Goal: Task Accomplishment & Management: Use online tool/utility

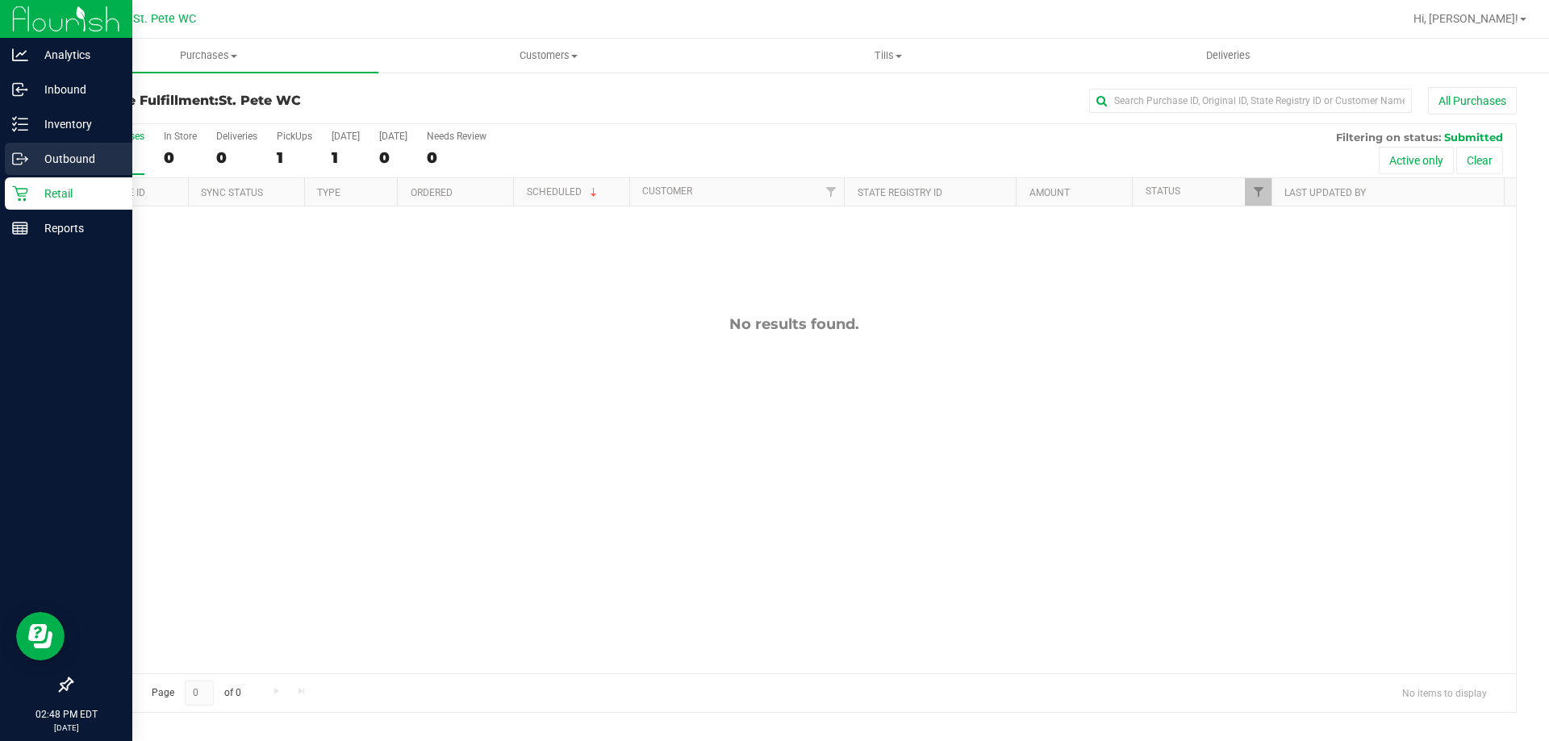
click at [0, 147] on link "Outbound" at bounding box center [66, 160] width 132 height 35
click at [6, 140] on div "Inventory" at bounding box center [68, 124] width 127 height 32
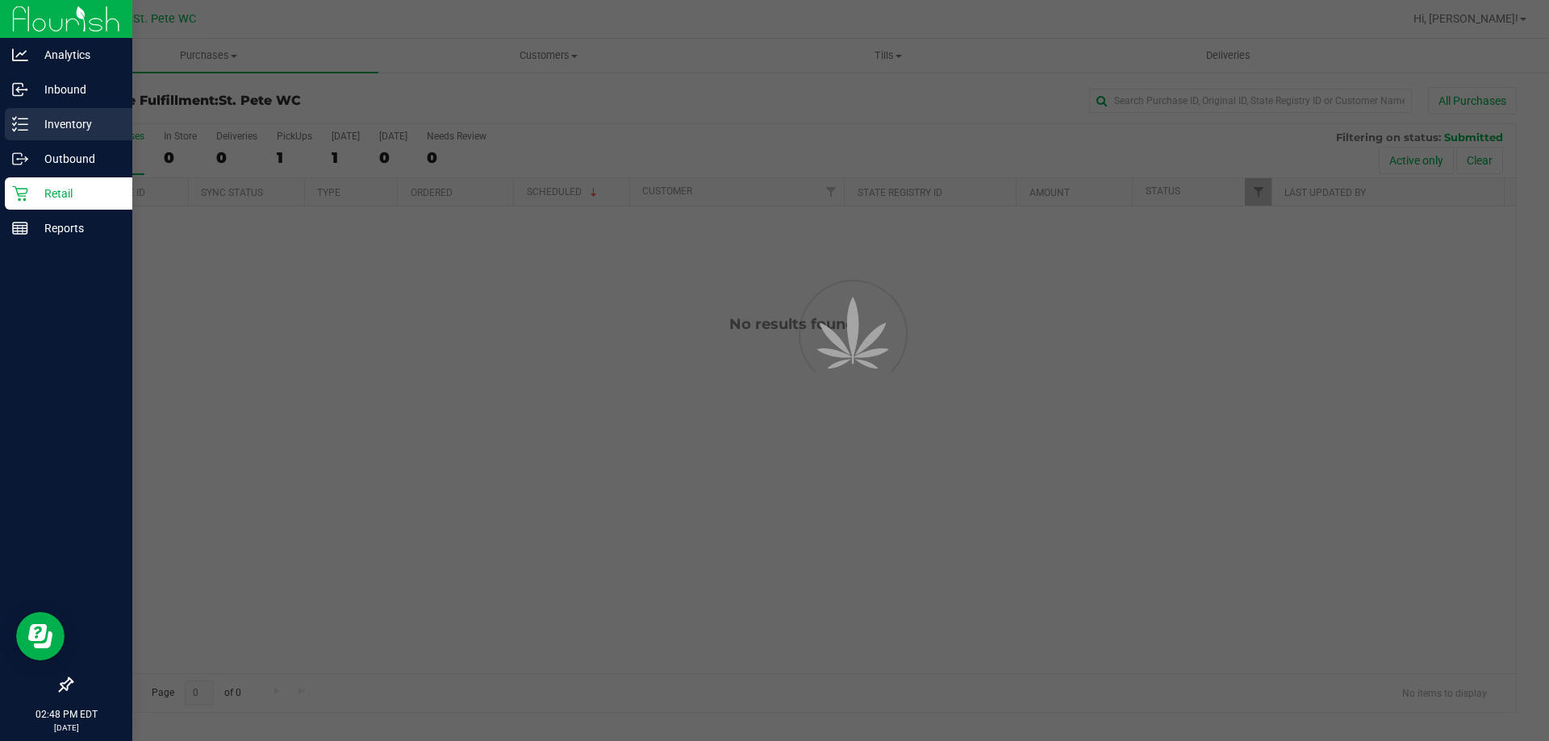
click at [6, 140] on div "Inventory" at bounding box center [68, 124] width 127 height 32
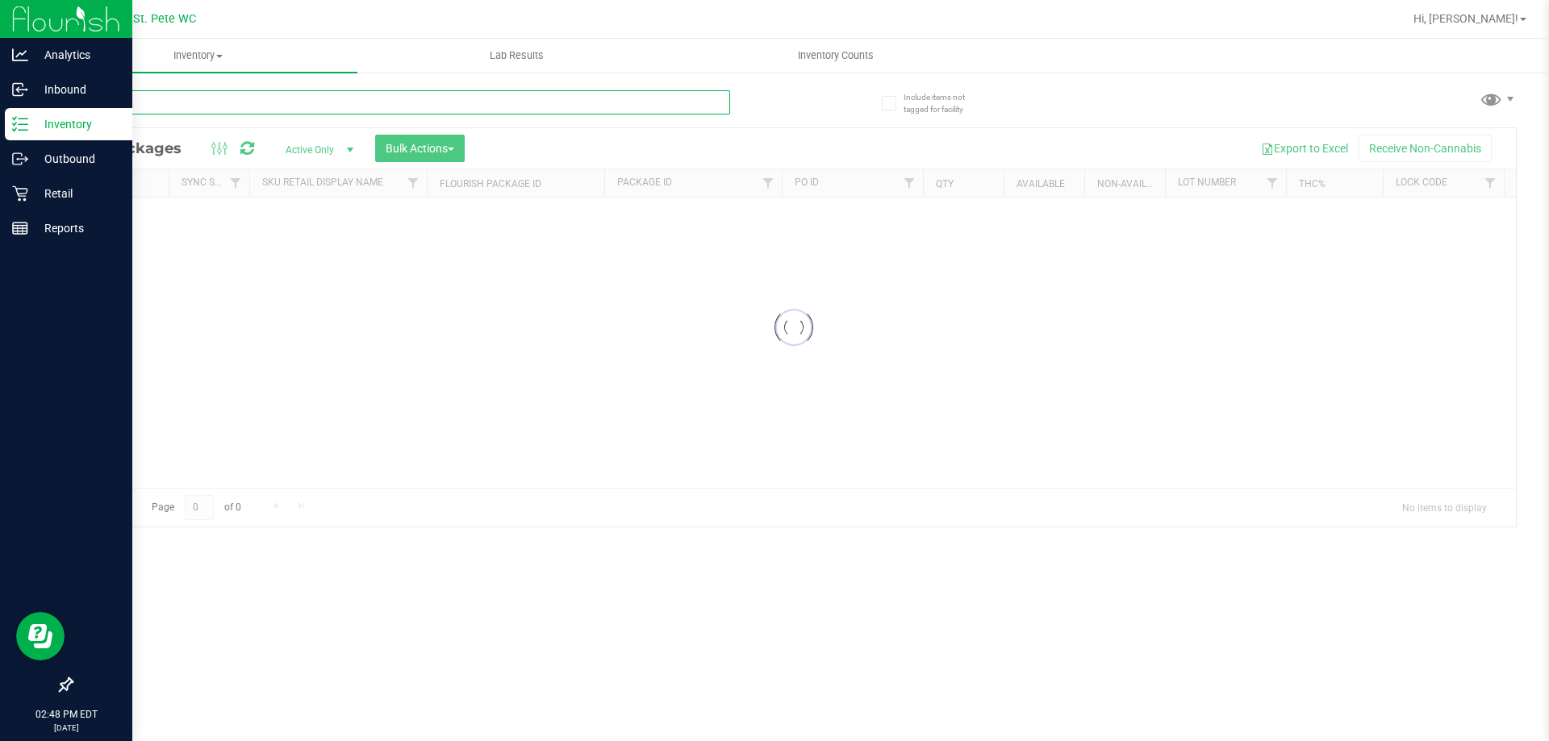
click at [244, 102] on input "text" at bounding box center [400, 102] width 659 height 24
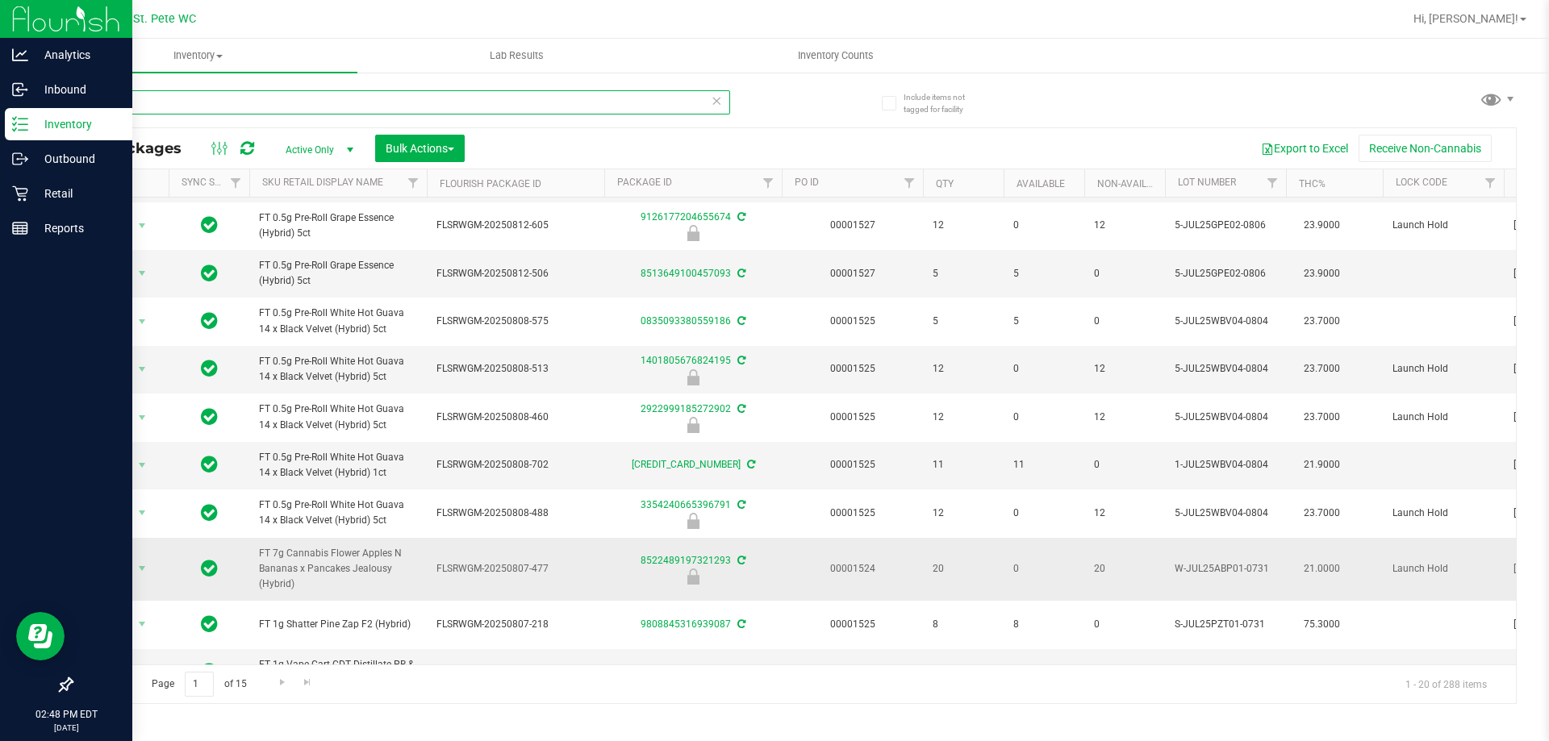
scroll to position [552, 0]
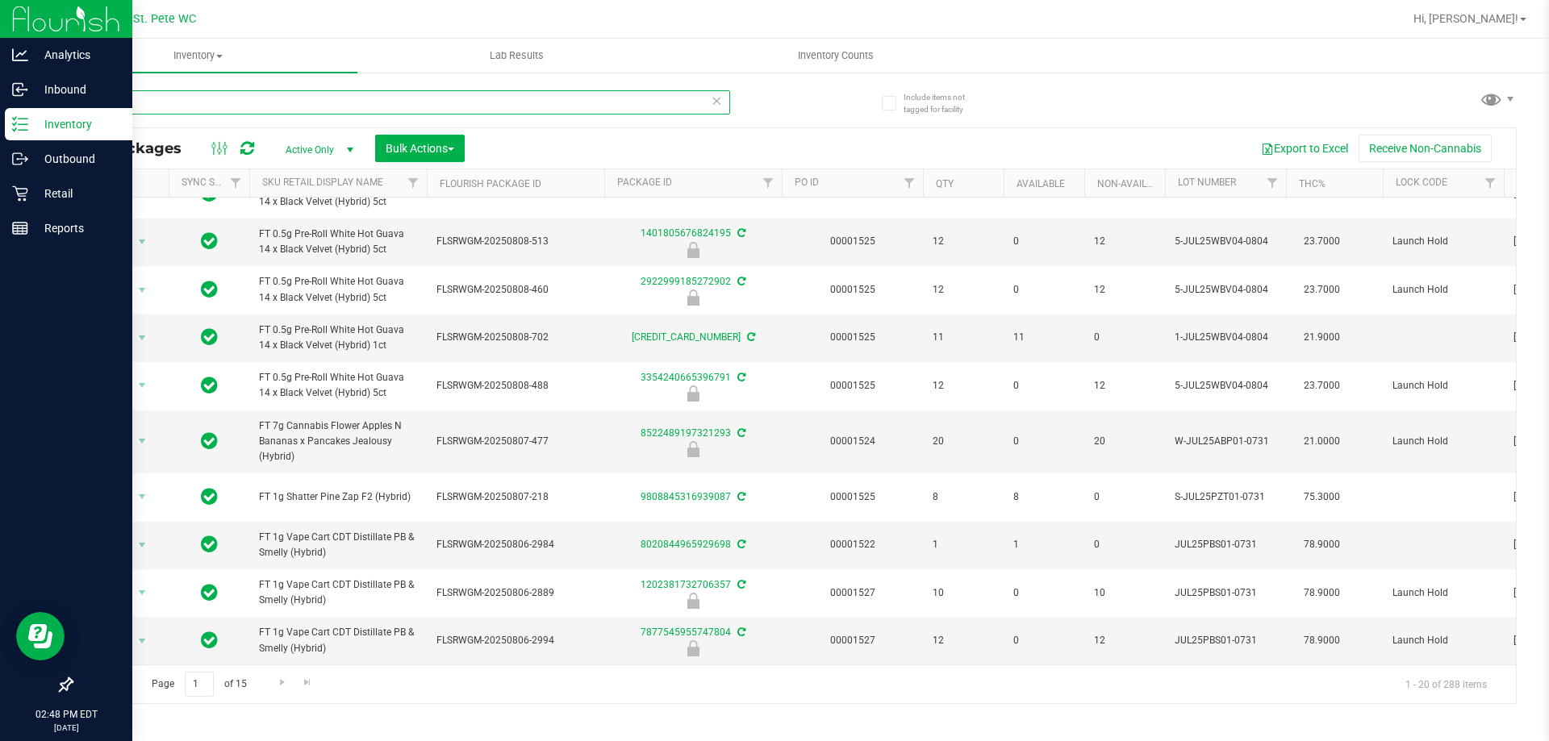
click at [311, 112] on input "hyb" at bounding box center [400, 102] width 659 height 24
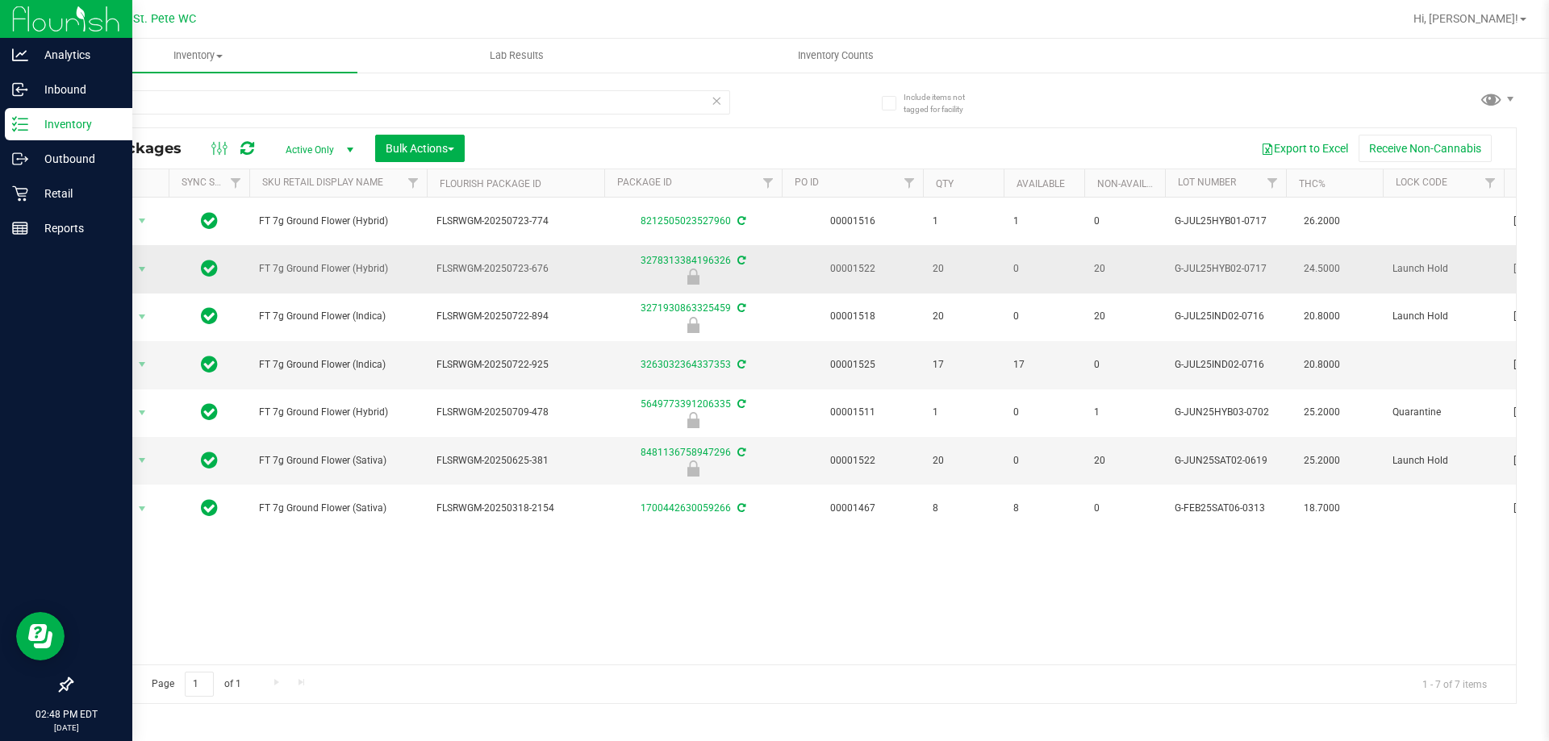
click at [350, 263] on span "FT 7g Ground Flower (Hybrid)" at bounding box center [338, 268] width 158 height 15
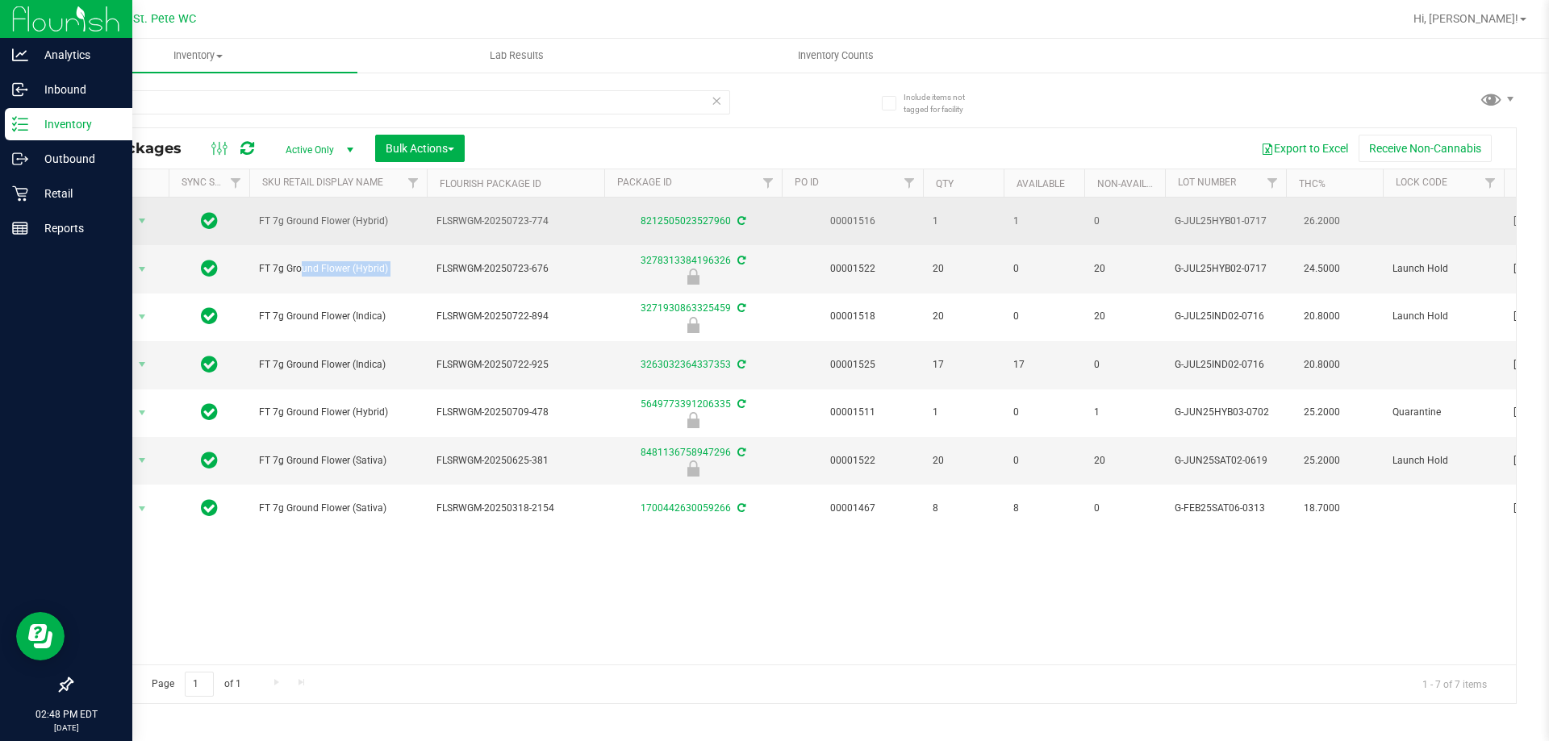
copy tr "FT 7g Ground Flower (Hybrid)"
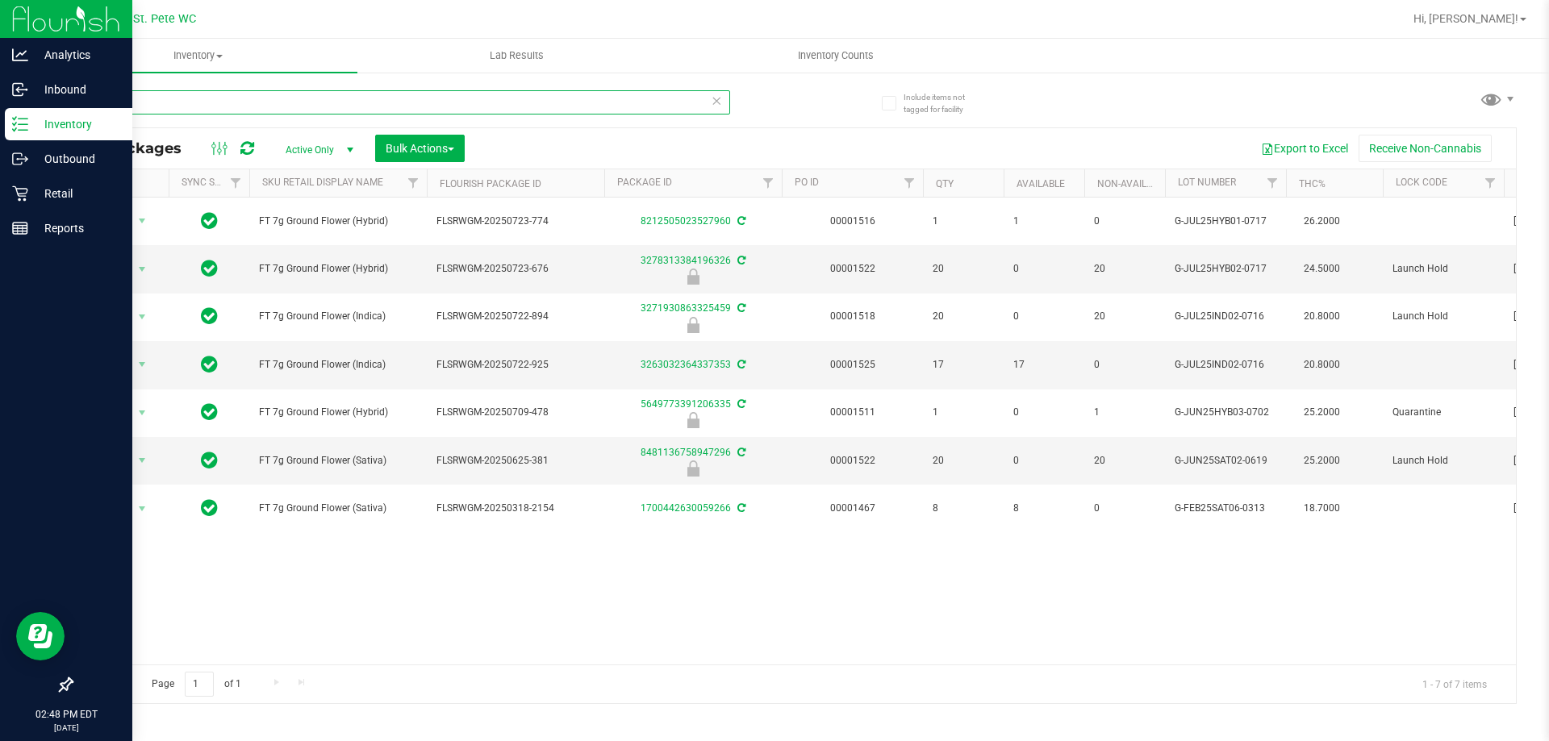
click at [350, 110] on input "ground" at bounding box center [400, 102] width 659 height 24
click at [350, 109] on input "ground" at bounding box center [400, 102] width 659 height 24
paste input "FT 7g Ground Flower (Hybrid)"
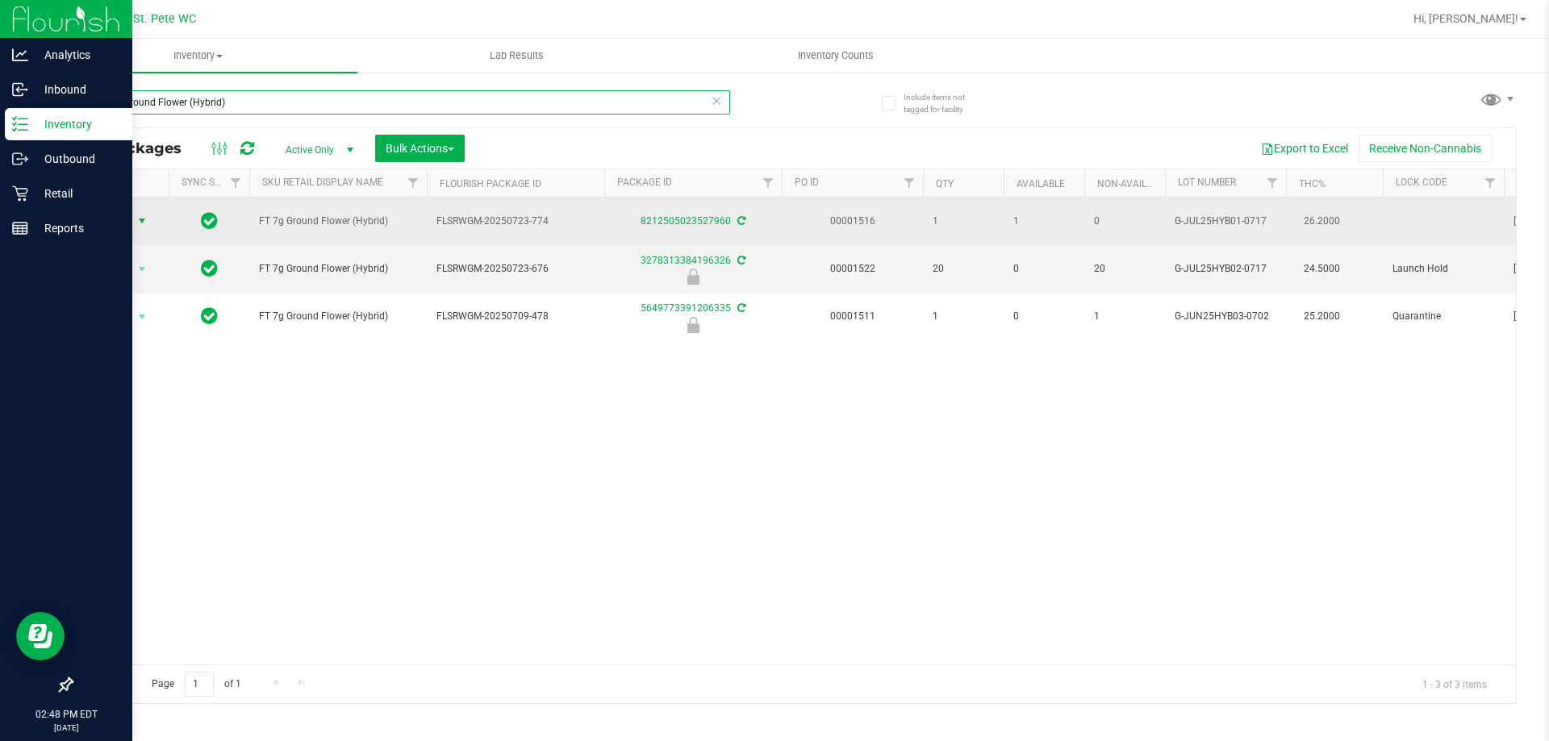
type input "FT 7g Ground Flower (Hybrid)"
click at [143, 227] on span "select" at bounding box center [141, 221] width 13 height 13
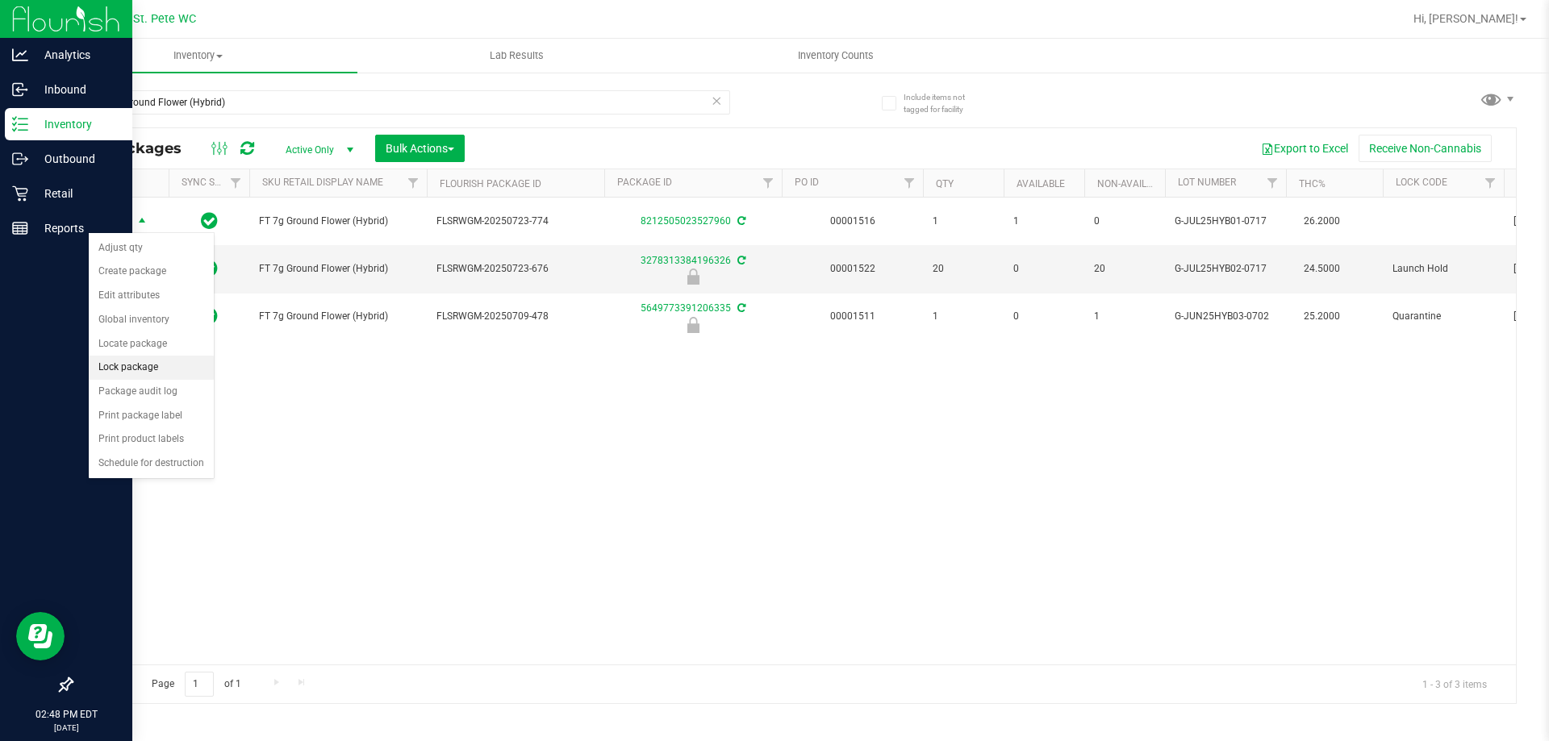
click at [177, 377] on li "Lock package" at bounding box center [151, 368] width 125 height 24
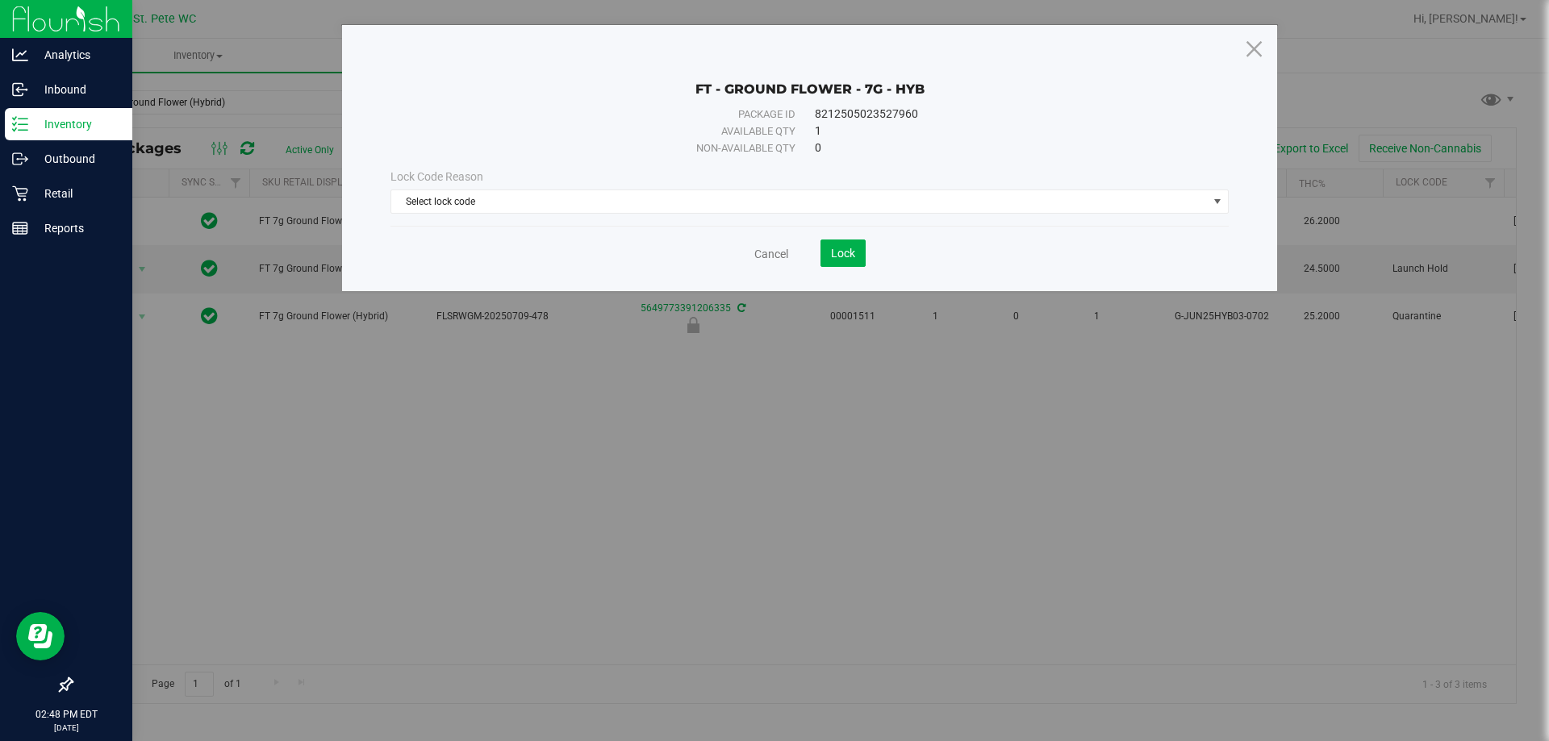
click at [432, 173] on span "Lock Code Reason" at bounding box center [436, 176] width 93 height 13
click at [432, 202] on span "Select lock code" at bounding box center [799, 201] width 816 height 23
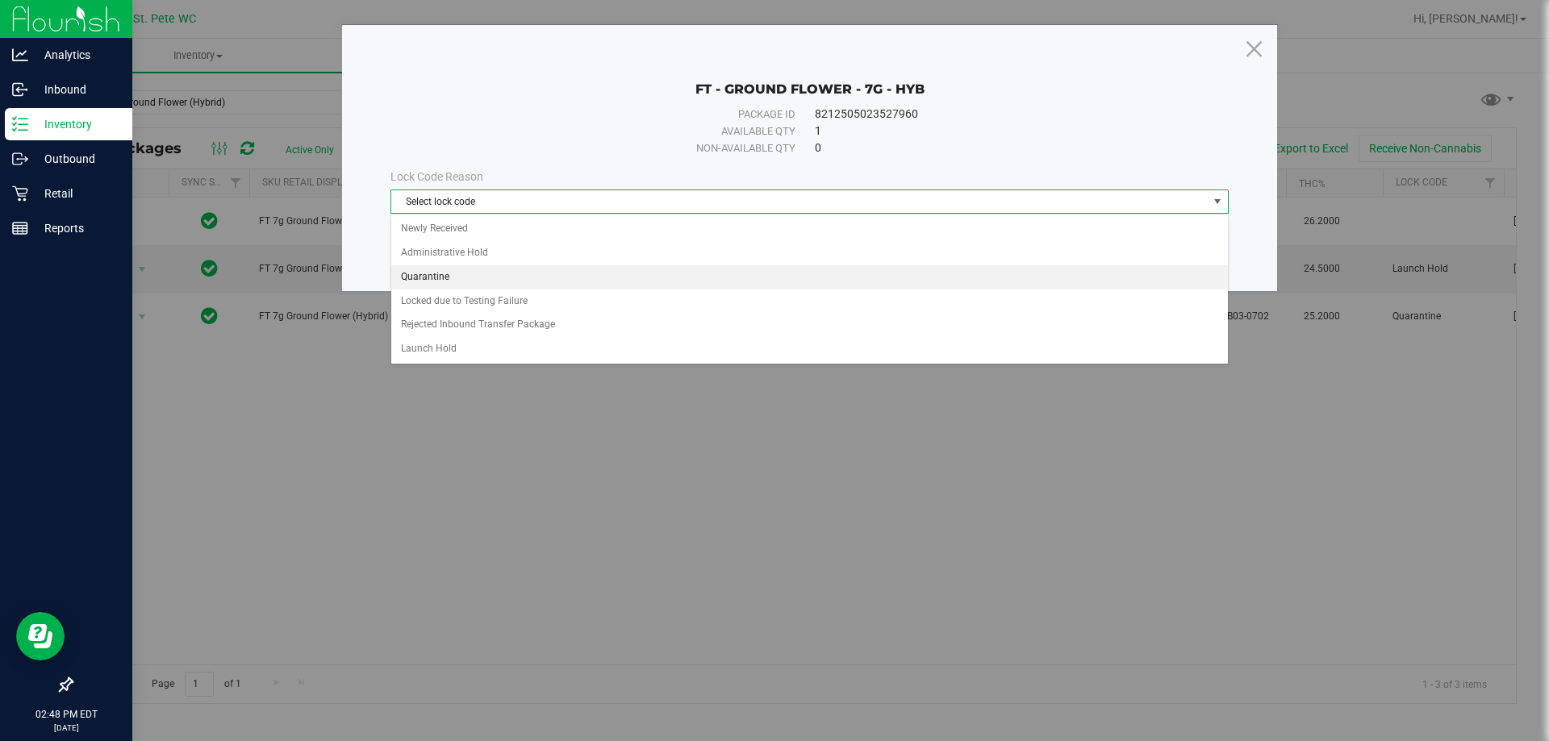
click at [444, 275] on li "Quarantine" at bounding box center [809, 277] width 836 height 24
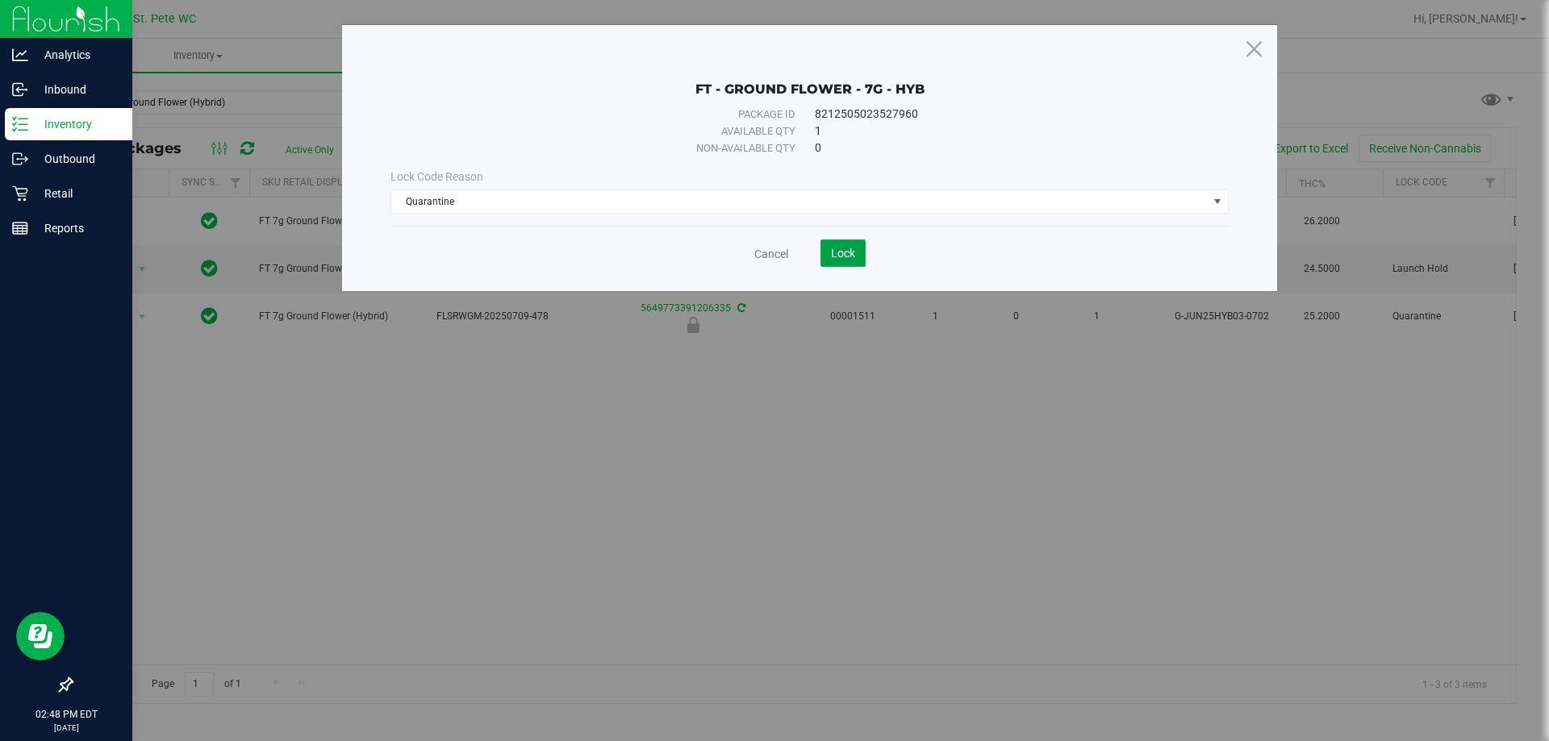
click at [826, 241] on button "Lock" at bounding box center [842, 253] width 45 height 27
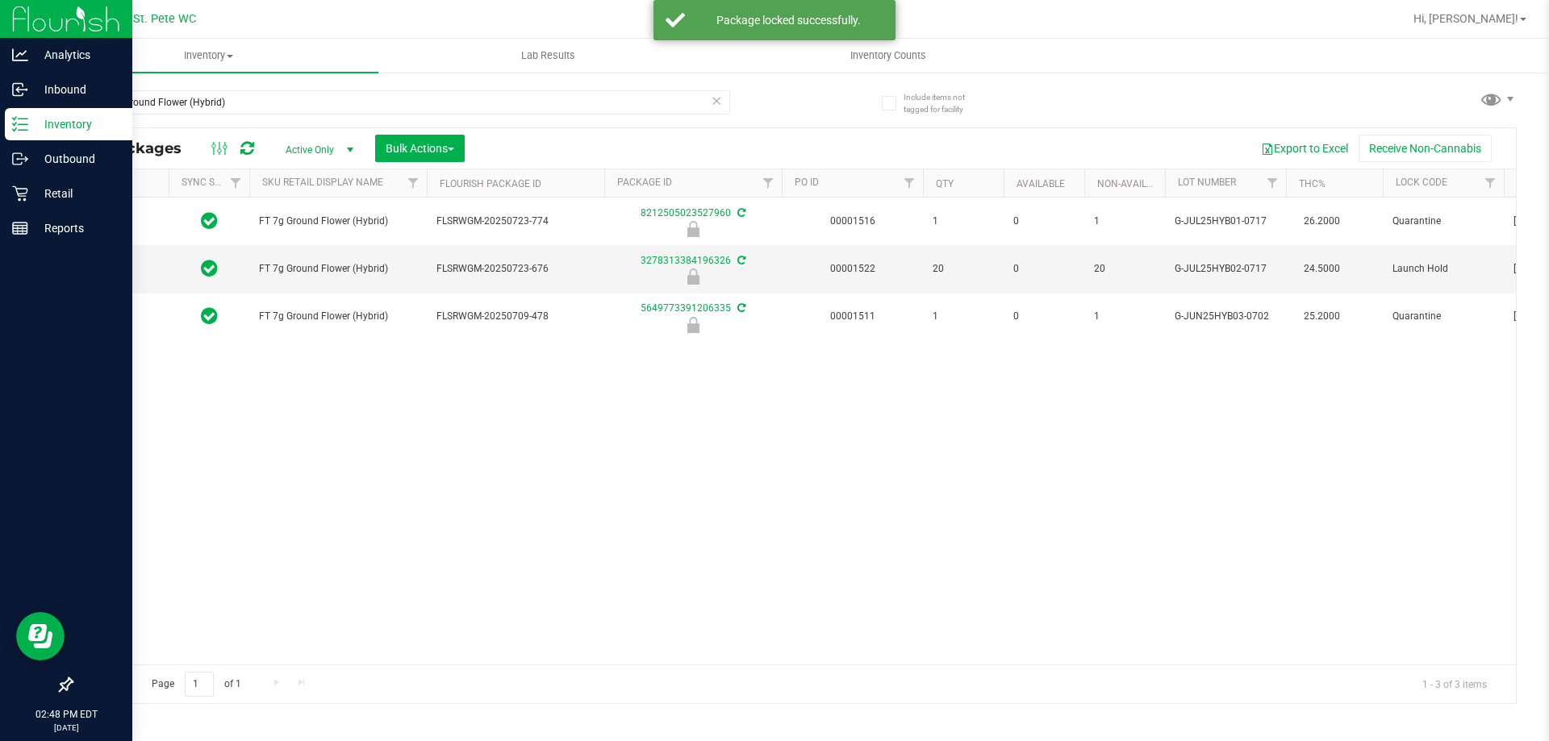
click at [632, 495] on div "FT 7g Ground Flower (Hybrid) FLSRWGM-20250723-774 8212505023527960 00001516 1 0…" at bounding box center [794, 431] width 1444 height 467
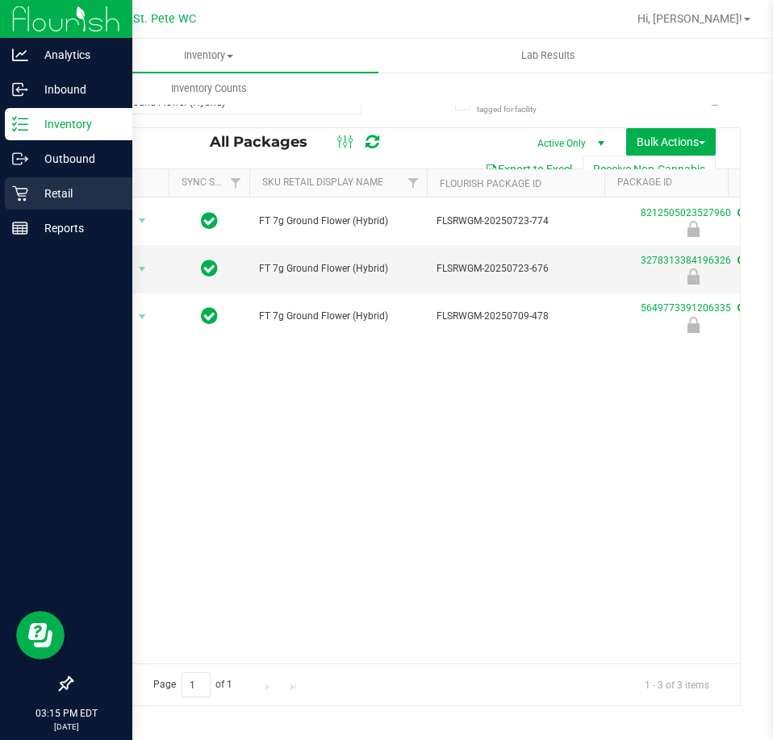
click at [19, 196] on icon at bounding box center [19, 193] width 15 height 15
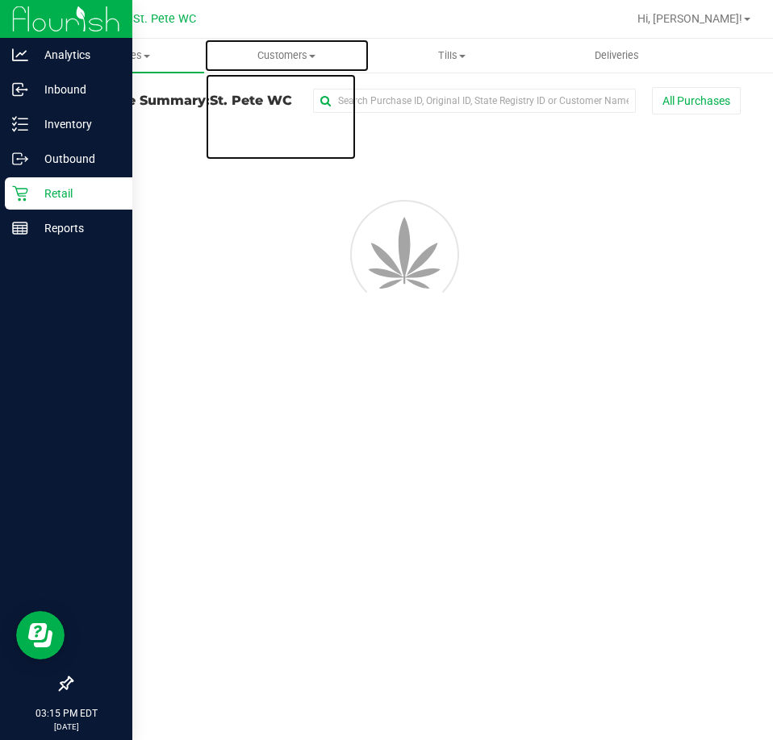
click at [224, 56] on span "Customers" at bounding box center [287, 55] width 164 height 15
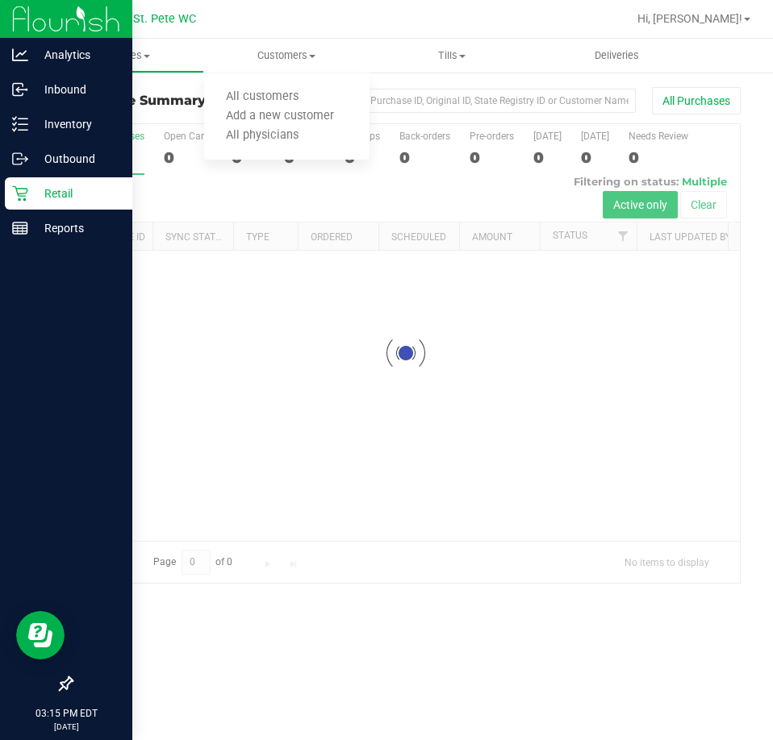
click at [140, 75] on div "Purchase Summary: St. [PERSON_NAME] WC All Purchases Loading... All Purchases 0…" at bounding box center [406, 335] width 734 height 529
click at [133, 69] on uib-tab-heading "Purchases Summary of purchases Fulfillment All purchases" at bounding box center [122, 56] width 164 height 32
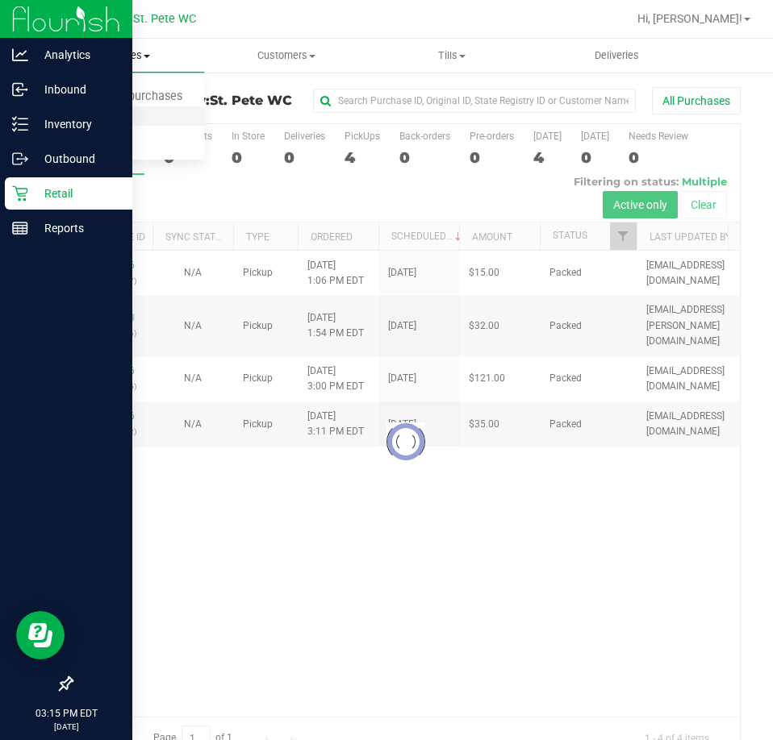
click at [135, 118] on span "Fulfillment" at bounding box center [89, 117] width 100 height 14
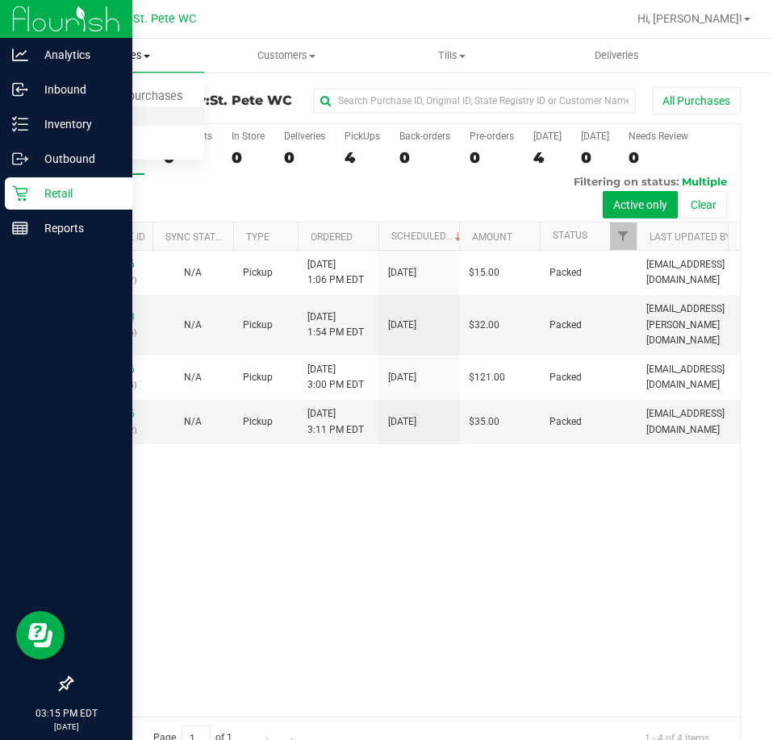
click at [135, 118] on span "Fulfillment" at bounding box center [89, 117] width 100 height 14
